Goal: Find specific page/section: Find specific page/section

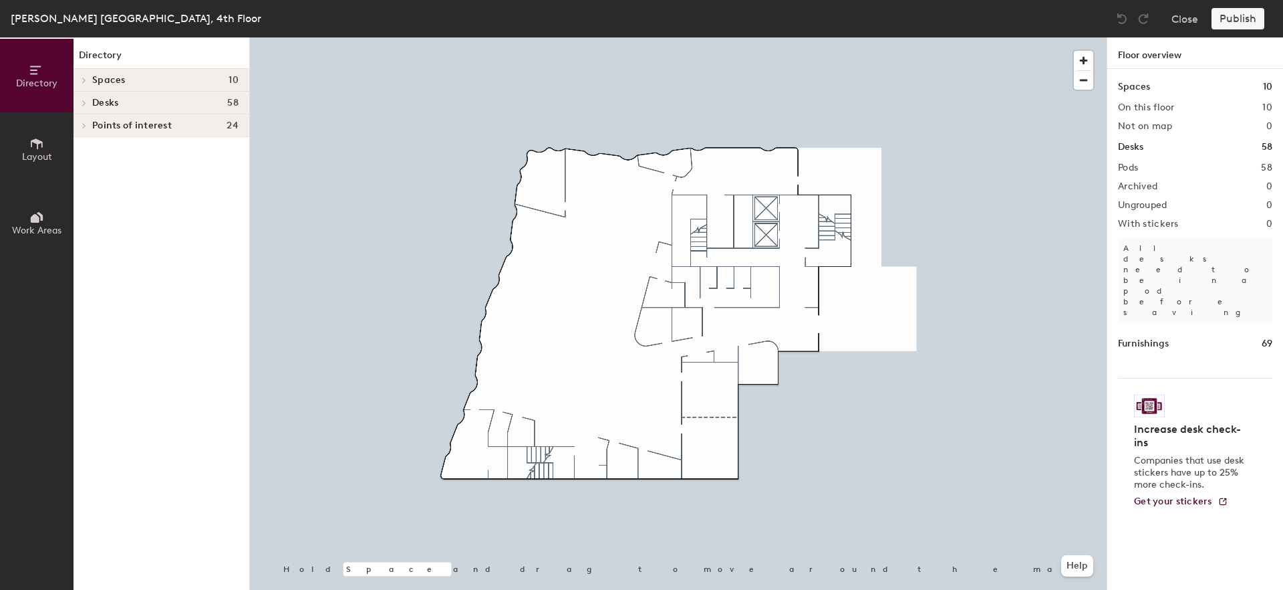
click at [84, 100] on icon at bounding box center [84, 103] width 5 height 7
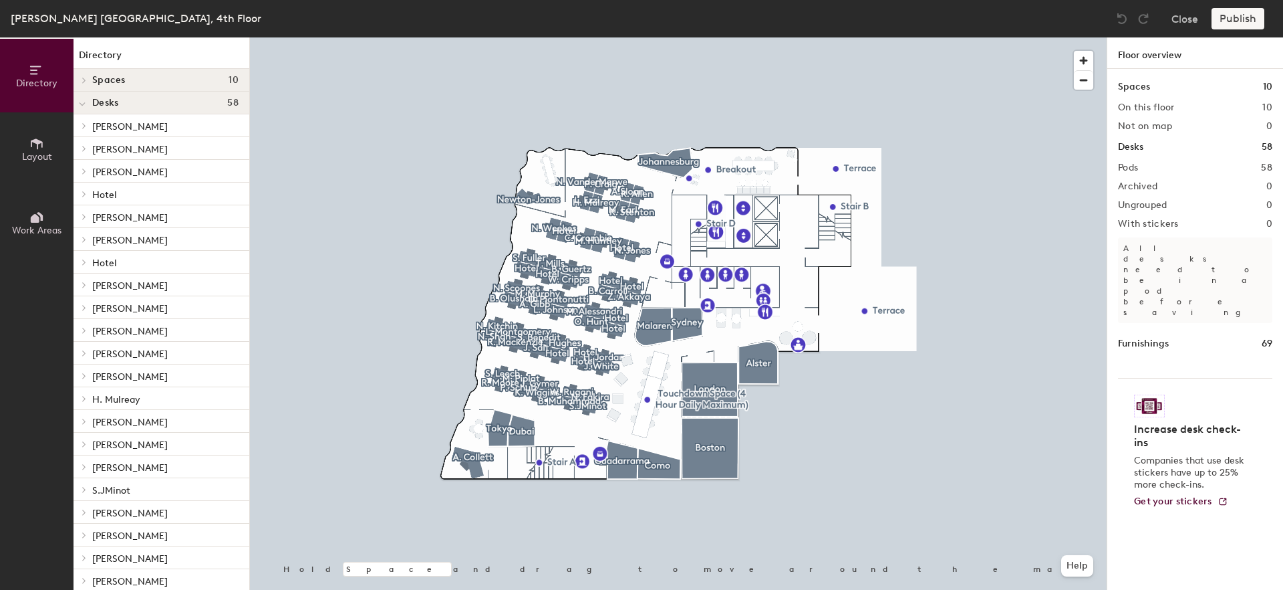
click at [82, 266] on div at bounding box center [82, 262] width 17 height 22
click at [94, 278] on p "4.44" at bounding box center [101, 283] width 19 height 15
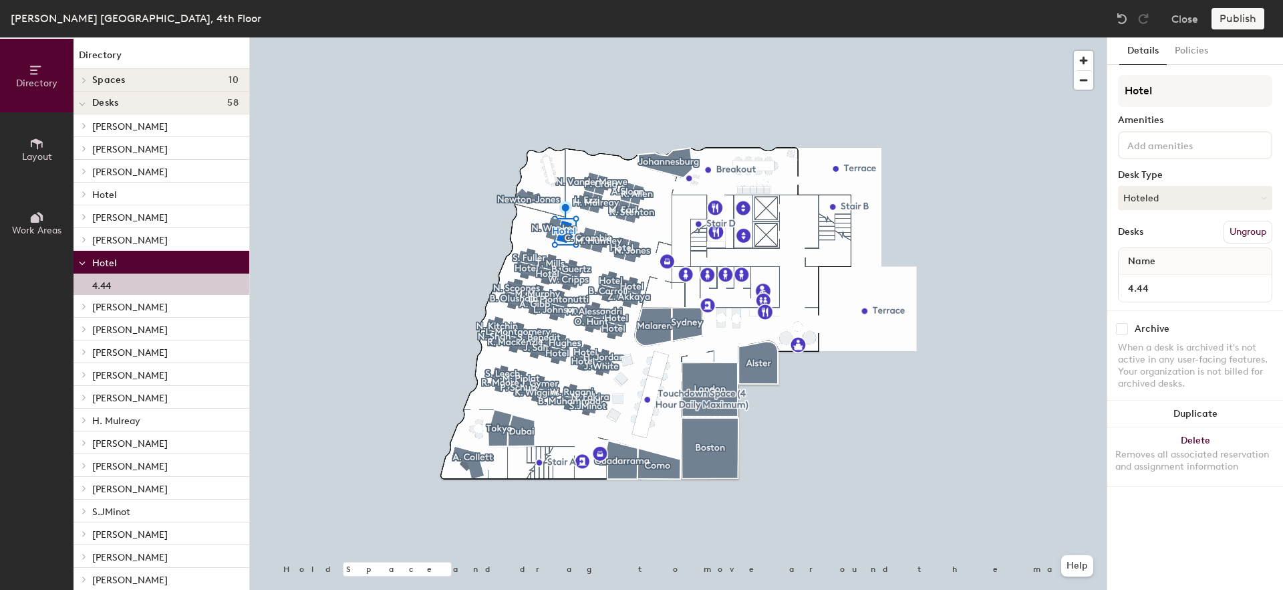
click at [120, 239] on span "[PERSON_NAME]" at bounding box center [130, 240] width 76 height 11
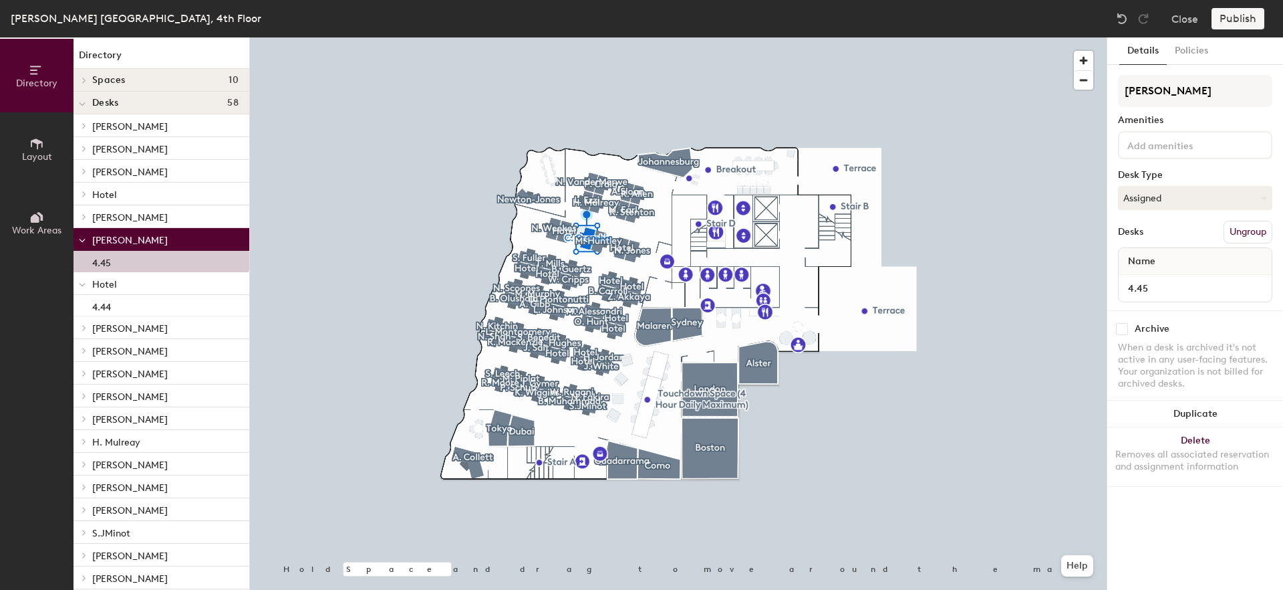
click at [121, 209] on p "[PERSON_NAME]" at bounding box center [165, 216] width 146 height 17
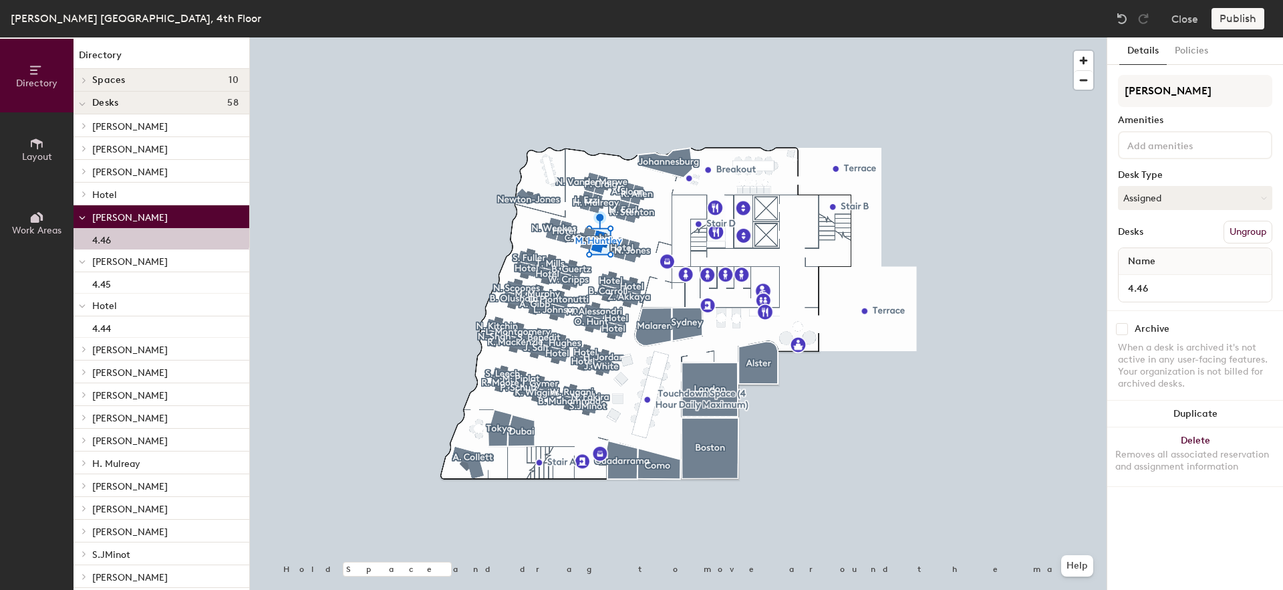
click at [106, 198] on span "Hotel" at bounding box center [104, 194] width 25 height 11
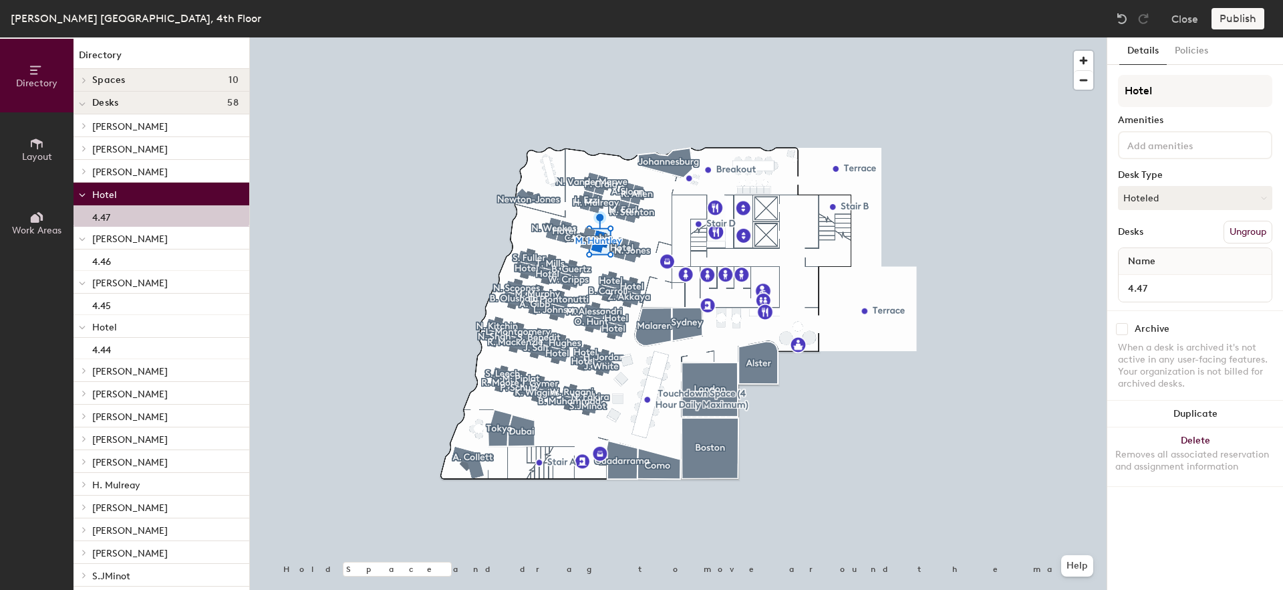
click at [108, 182] on div "Hotel" at bounding box center [162, 193] width 176 height 23
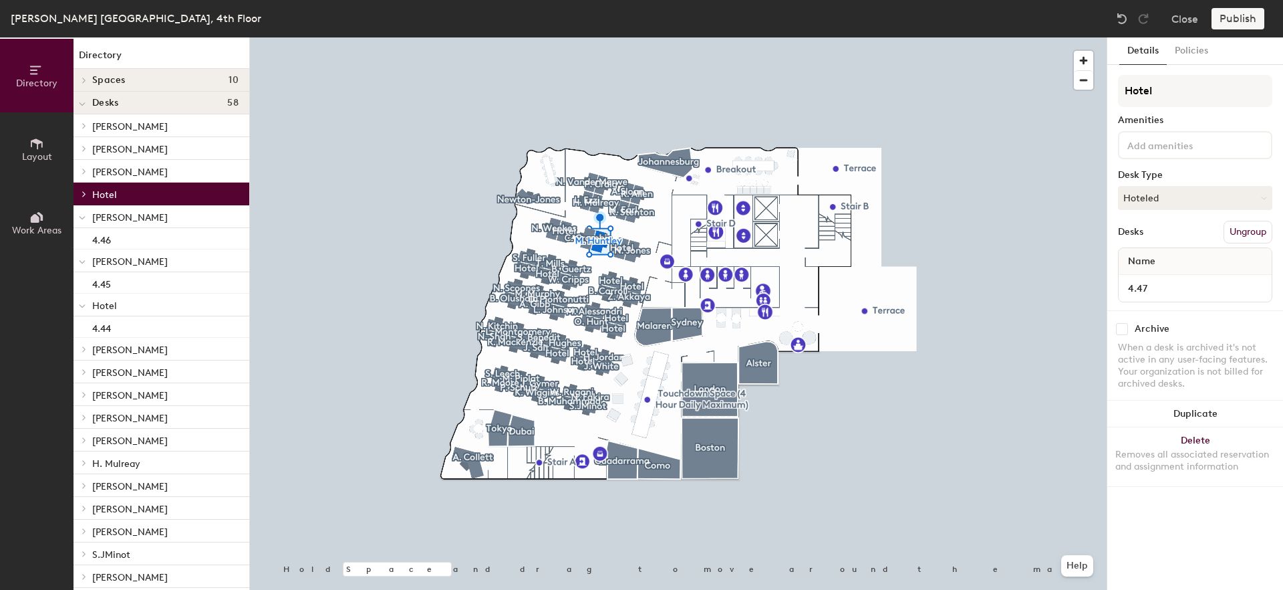
click at [112, 146] on span "[PERSON_NAME]" at bounding box center [130, 149] width 76 height 11
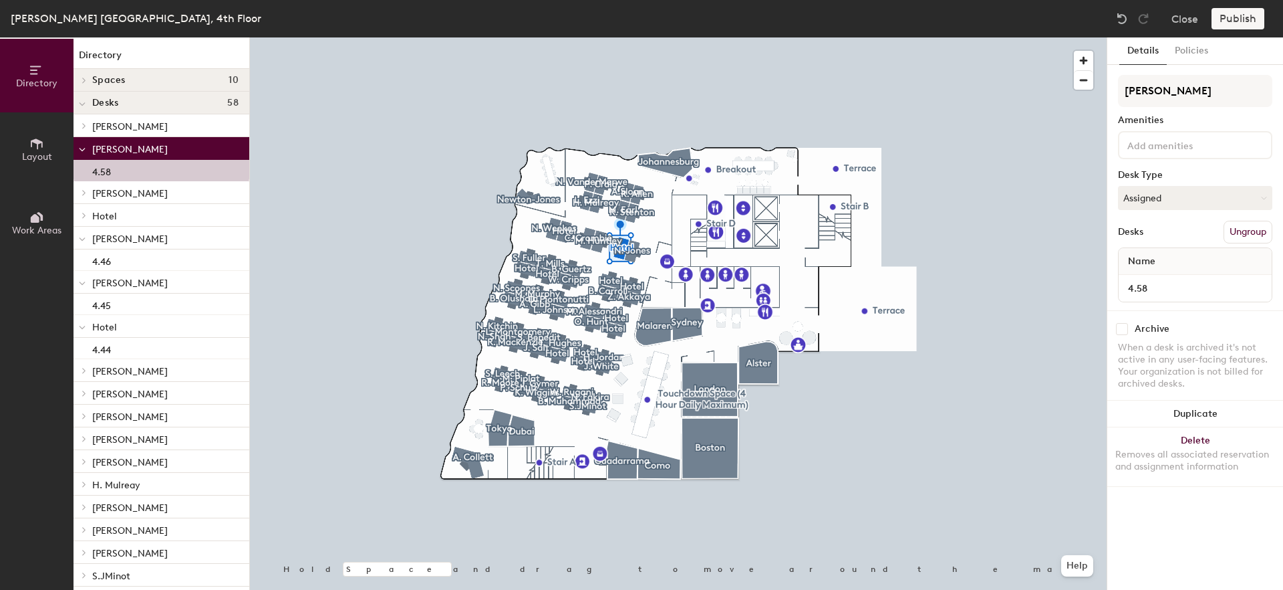
click at [117, 131] on span "[PERSON_NAME]" at bounding box center [130, 126] width 76 height 11
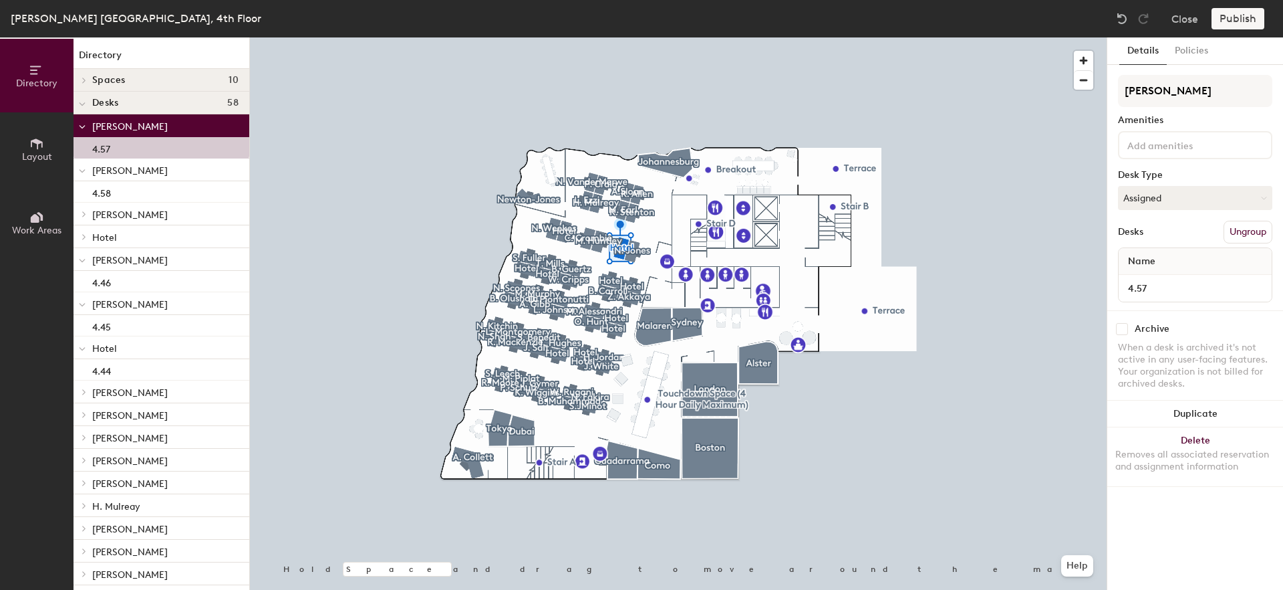
click at [95, 101] on span "Desks" at bounding box center [105, 103] width 26 height 11
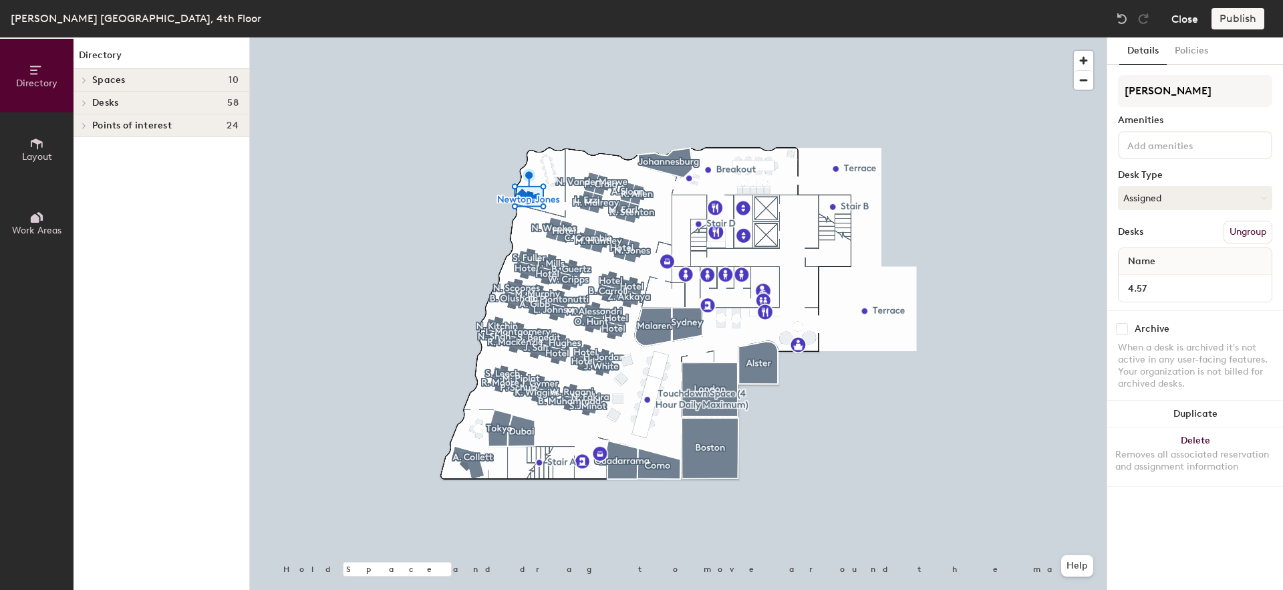
click at [1178, 23] on button "Close" at bounding box center [1185, 18] width 27 height 21
